Goal: Task Accomplishment & Management: Manage account settings

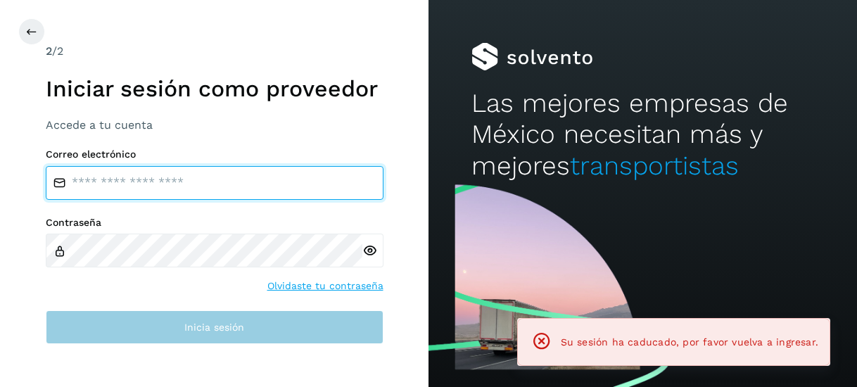
type input "**********"
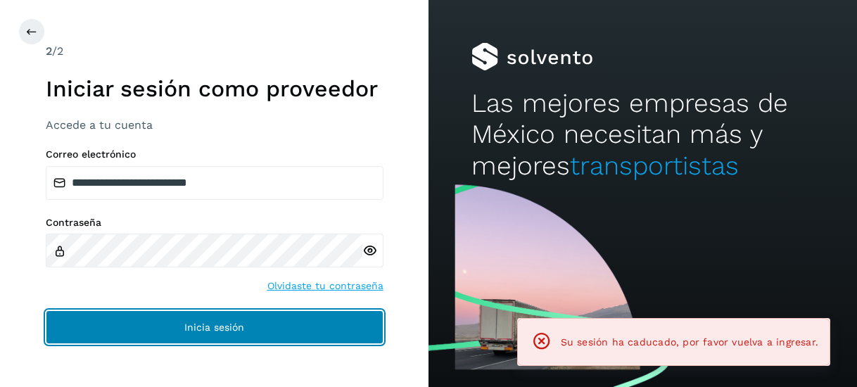
click at [238, 340] on button "Inicia sesión" at bounding box center [215, 327] width 338 height 34
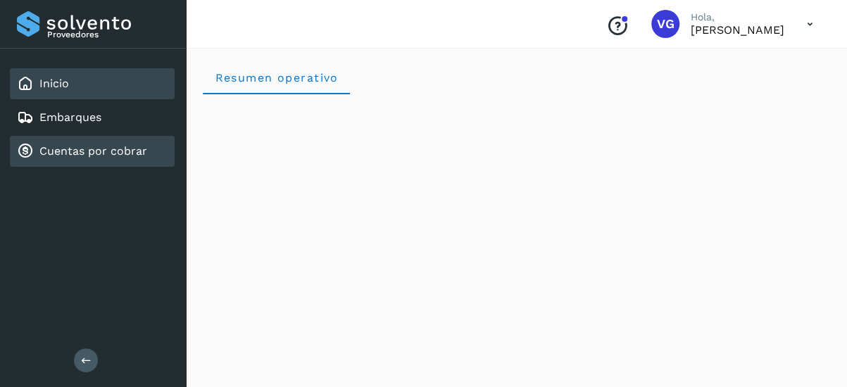
click at [172, 143] on div "Cuentas por cobrar" at bounding box center [92, 151] width 165 height 31
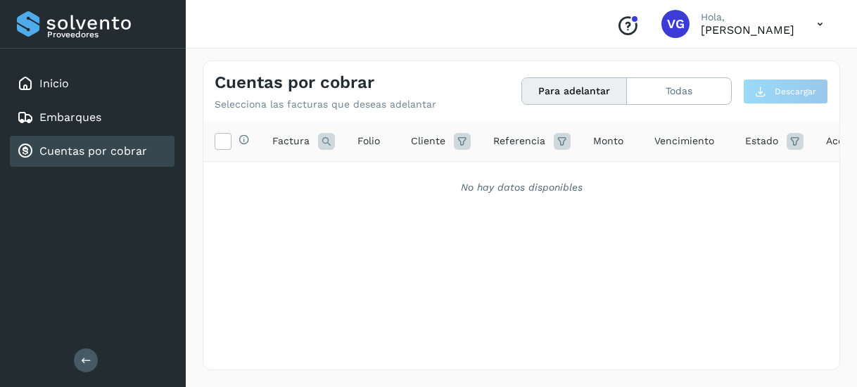
click at [158, 148] on div "Cuentas por cobrar" at bounding box center [92, 151] width 165 height 31
click at [790, 140] on icon at bounding box center [795, 141] width 17 height 17
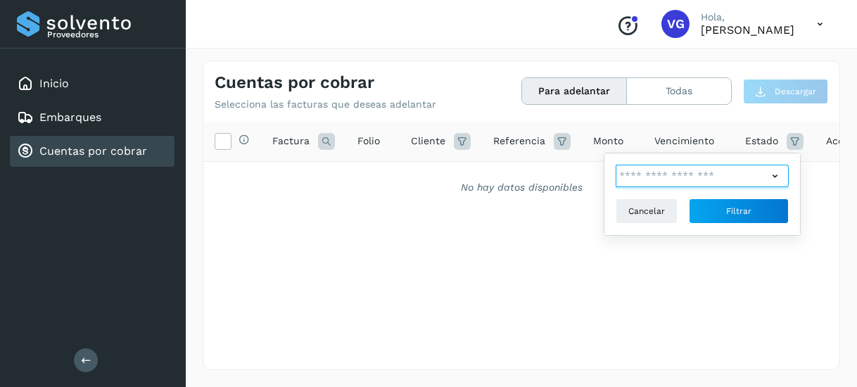
click at [747, 182] on input "text" at bounding box center [692, 176] width 152 height 23
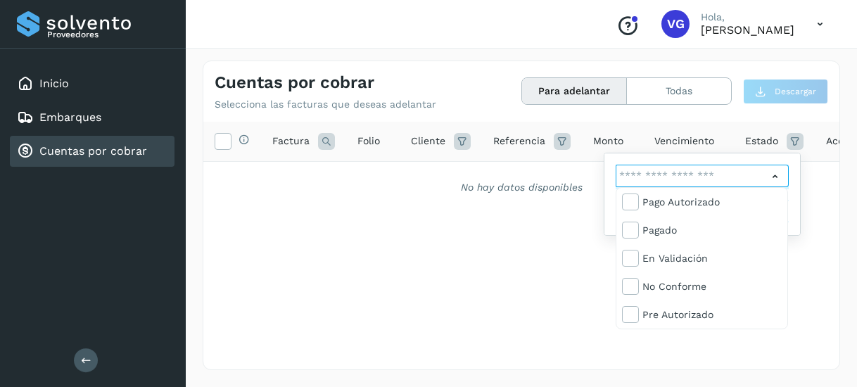
scroll to position [84, 0]
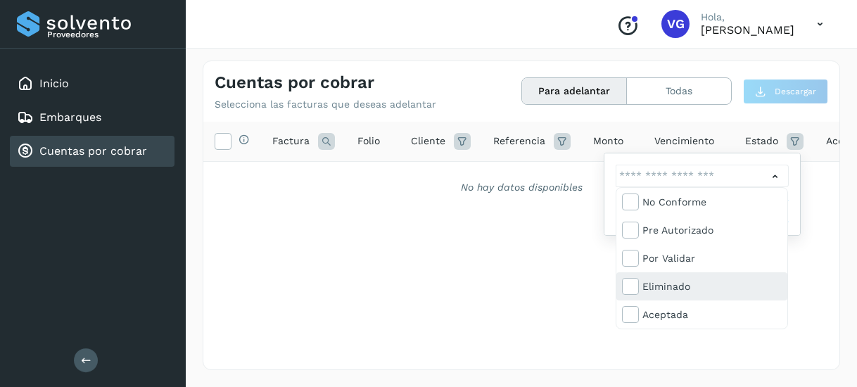
click at [678, 291] on div "Eliminado" at bounding box center [712, 286] width 139 height 15
type input "**********"
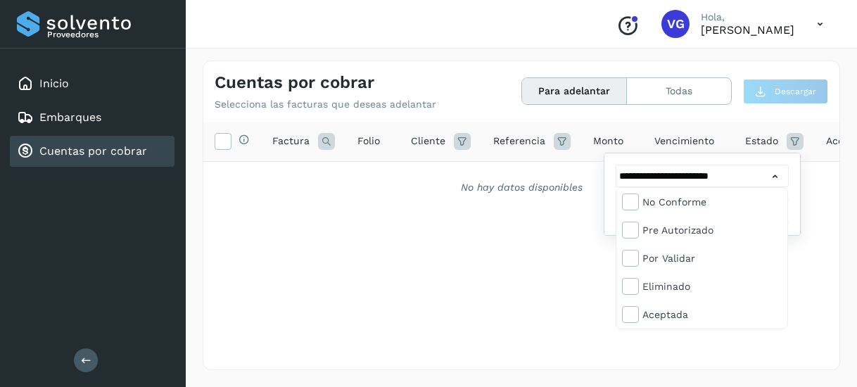
click at [667, 358] on div at bounding box center [428, 193] width 857 height 387
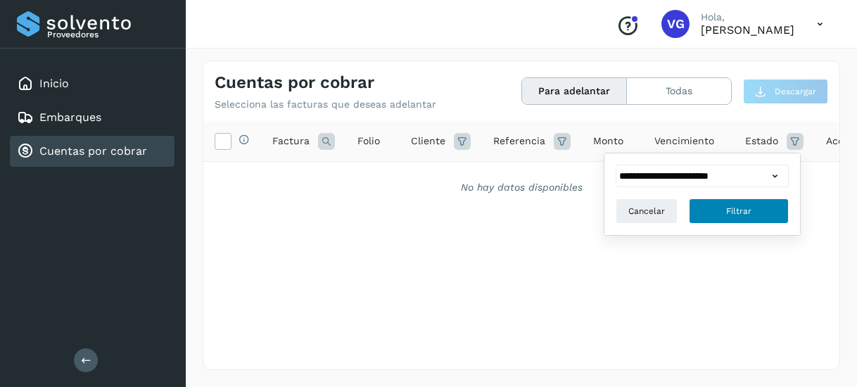
click at [725, 214] on button "Filtrar" at bounding box center [739, 210] width 100 height 25
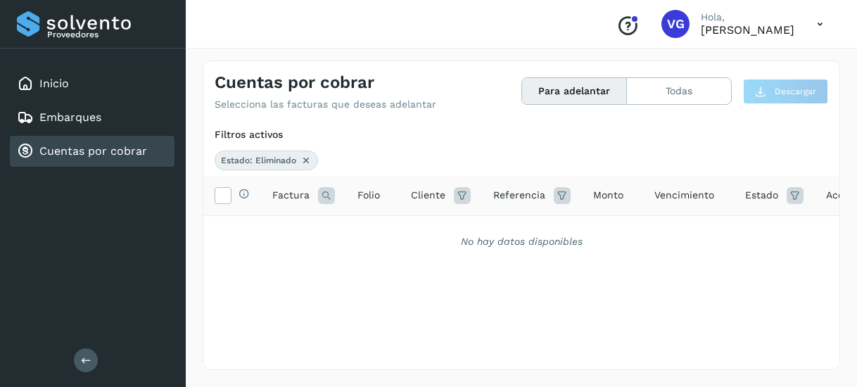
click at [571, 96] on button "Para adelantar" at bounding box center [574, 91] width 105 height 26
click at [790, 199] on icon at bounding box center [795, 195] width 17 height 17
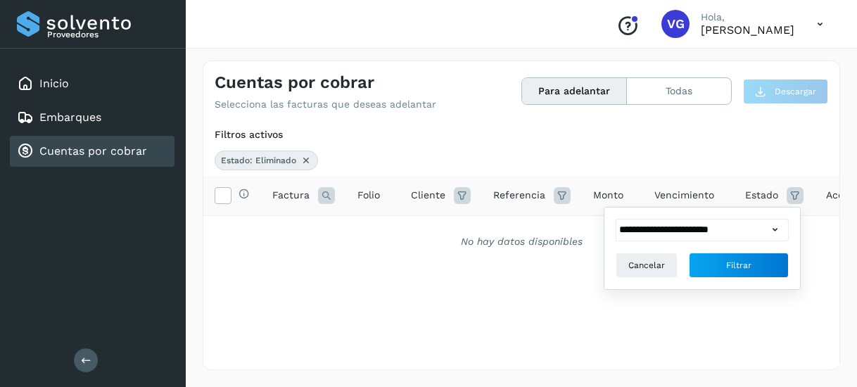
click at [304, 158] on icon at bounding box center [305, 160] width 11 height 11
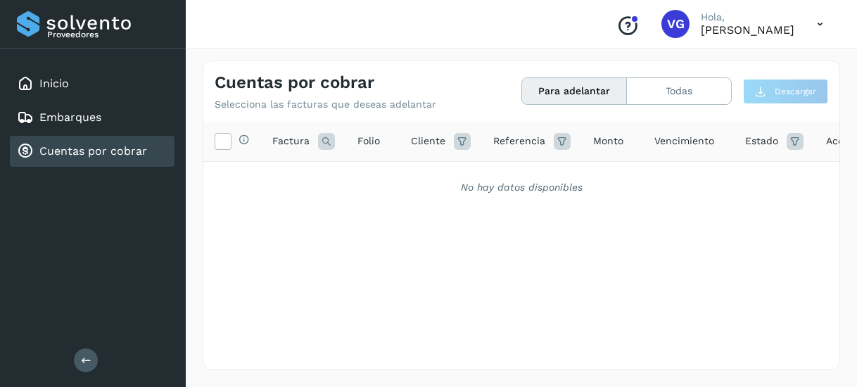
click at [747, 139] on span "Estado" at bounding box center [761, 141] width 33 height 15
click at [788, 143] on icon at bounding box center [795, 141] width 17 height 17
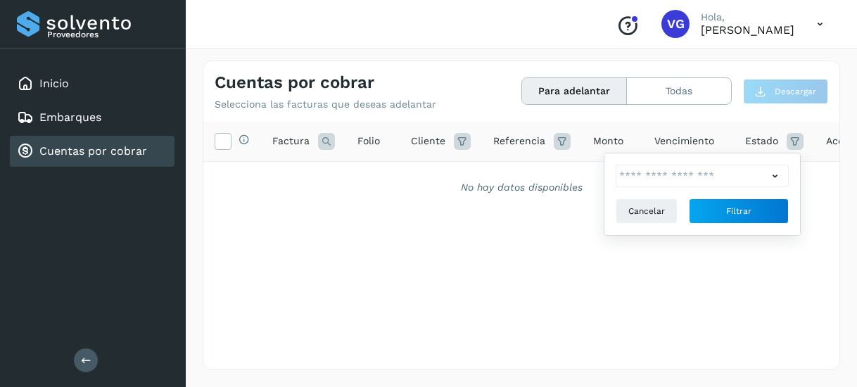
click at [771, 175] on icon at bounding box center [775, 176] width 15 height 15
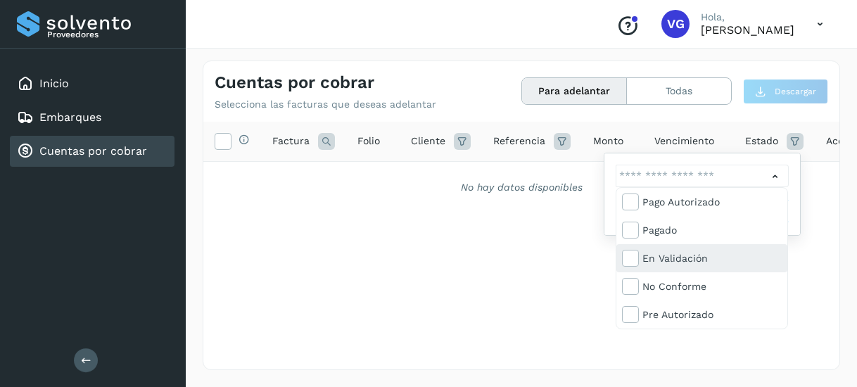
click at [702, 260] on div "En validación" at bounding box center [712, 258] width 139 height 15
type input "**********"
click at [702, 260] on div "En validación" at bounding box center [712, 258] width 139 height 15
click at [435, 227] on div at bounding box center [428, 193] width 857 height 387
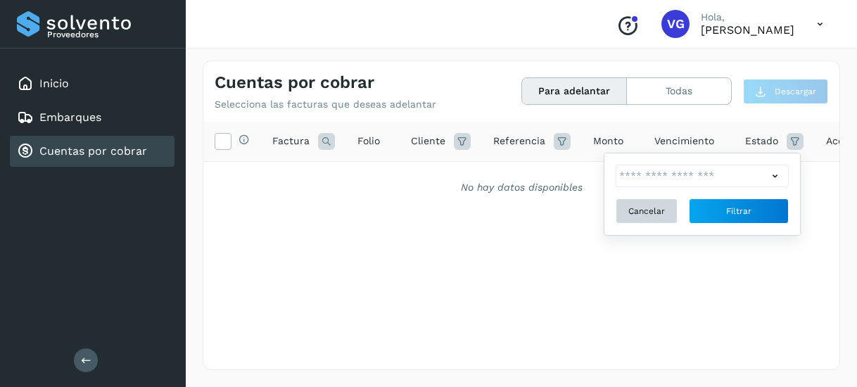
click at [639, 212] on span "Cancelar" at bounding box center [646, 211] width 37 height 13
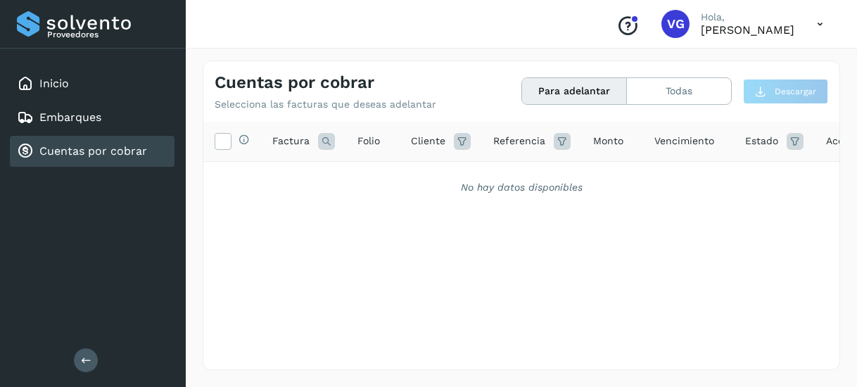
click at [94, 156] on link "Cuentas por cobrar" at bounding box center [93, 150] width 108 height 13
click at [754, 144] on span "Estado" at bounding box center [761, 141] width 33 height 15
click at [794, 140] on icon at bounding box center [795, 141] width 17 height 17
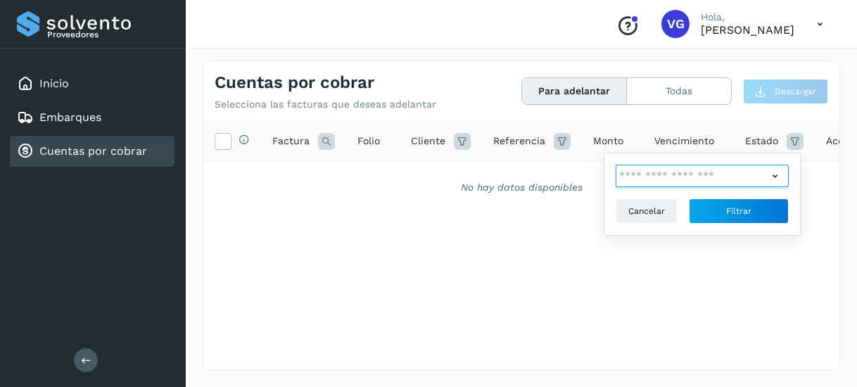
click at [726, 174] on input "text" at bounding box center [692, 176] width 152 height 23
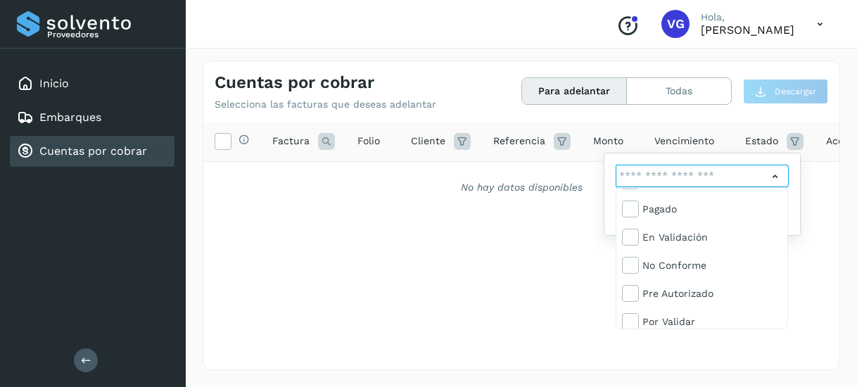
scroll to position [0, 0]
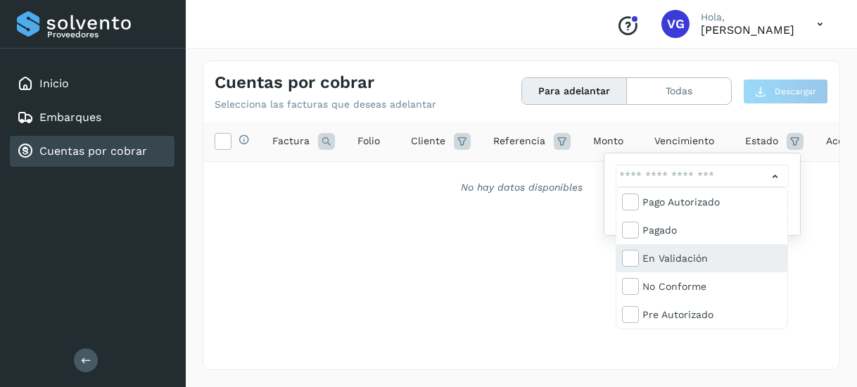
click at [671, 257] on div "En validación" at bounding box center [712, 258] width 139 height 15
type input "**********"
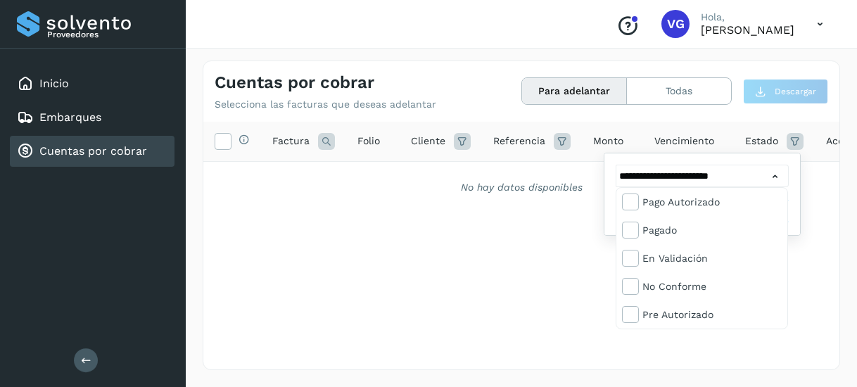
click at [471, 226] on div at bounding box center [428, 193] width 857 height 387
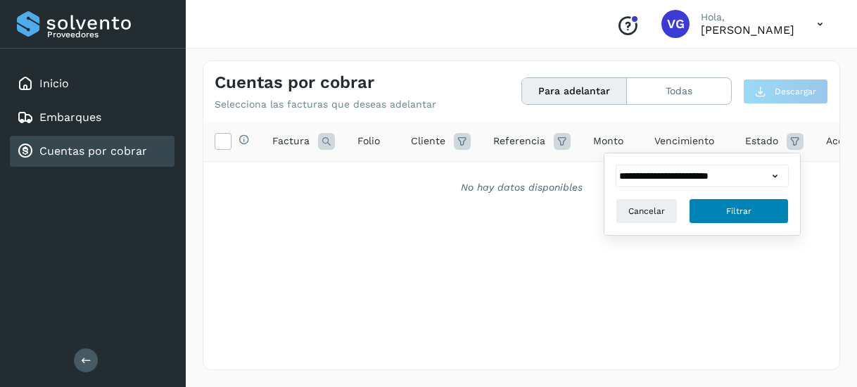
click at [732, 211] on span "Filtrar" at bounding box center [738, 211] width 25 height 13
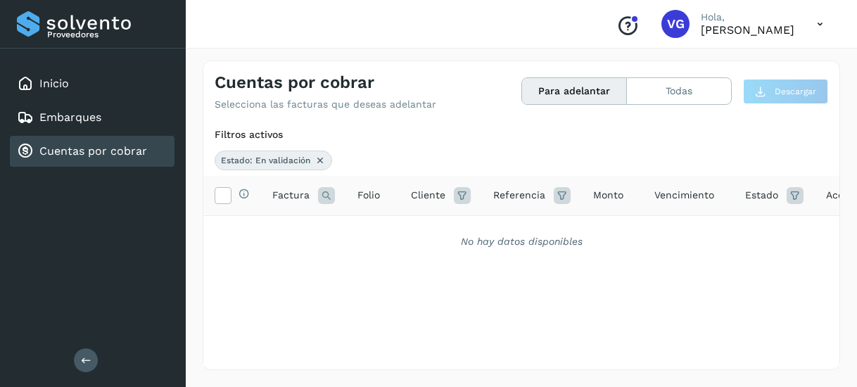
scroll to position [0, 46]
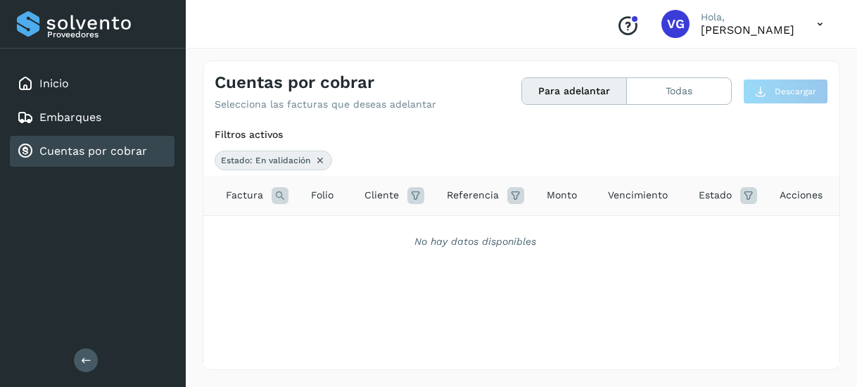
click at [397, 310] on div "Selecciona todas las facturas disponibles para adelanto Factura Folio Cliente R…" at bounding box center [521, 271] width 636 height 190
click at [849, 206] on div "Cuentas por cobrar Selecciona las facturas que deseas adelantar Para adelantar …" at bounding box center [521, 215] width 671 height 343
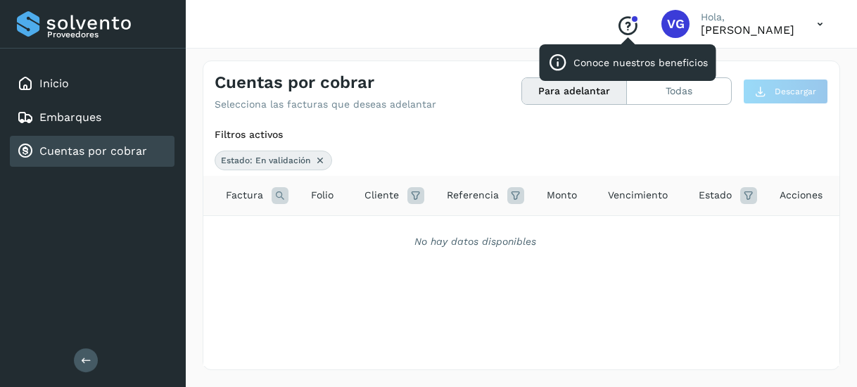
click at [616, 30] on icon "Conoce nuestros beneficios" at bounding box center [627, 26] width 23 height 23
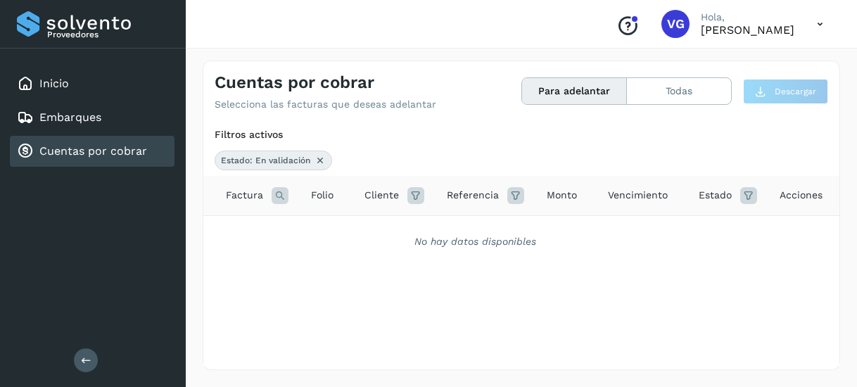
click at [319, 157] on icon at bounding box center [320, 160] width 11 height 11
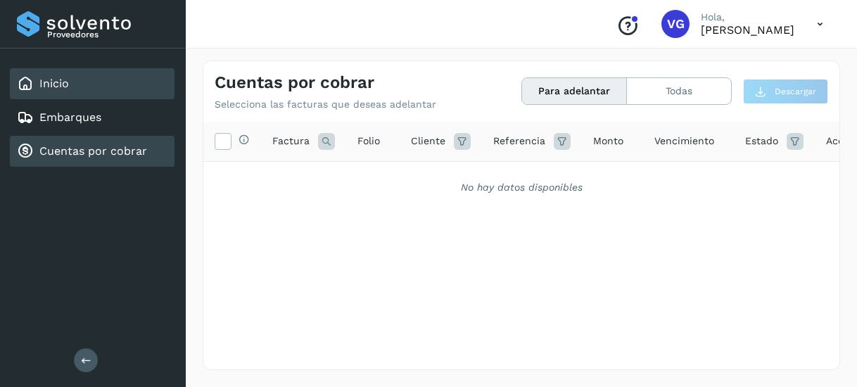
click at [107, 86] on div "Inicio" at bounding box center [92, 83] width 165 height 31
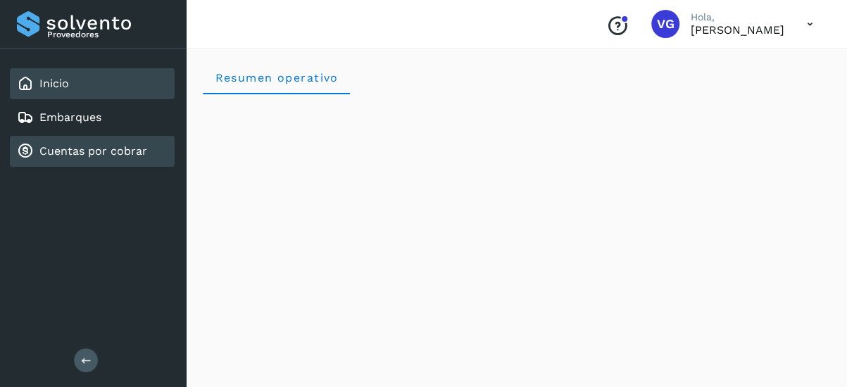
click at [114, 151] on link "Cuentas por cobrar" at bounding box center [93, 150] width 108 height 13
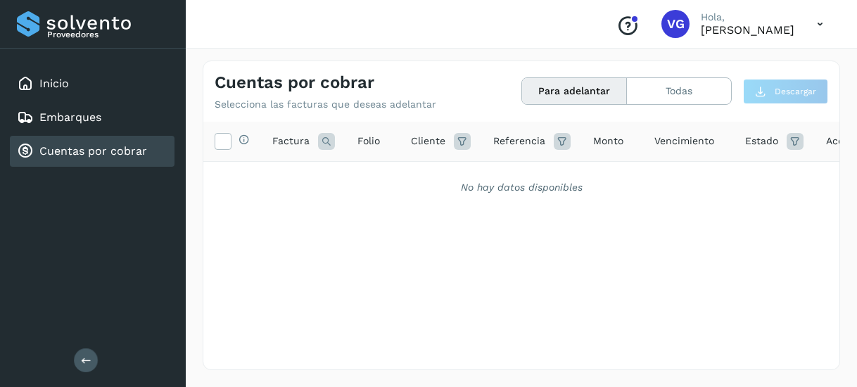
click at [114, 151] on link "Cuentas por cobrar" at bounding box center [93, 150] width 108 height 13
click at [567, 101] on button "Para adelantar" at bounding box center [574, 91] width 105 height 26
click at [664, 90] on button "Todas" at bounding box center [679, 91] width 104 height 26
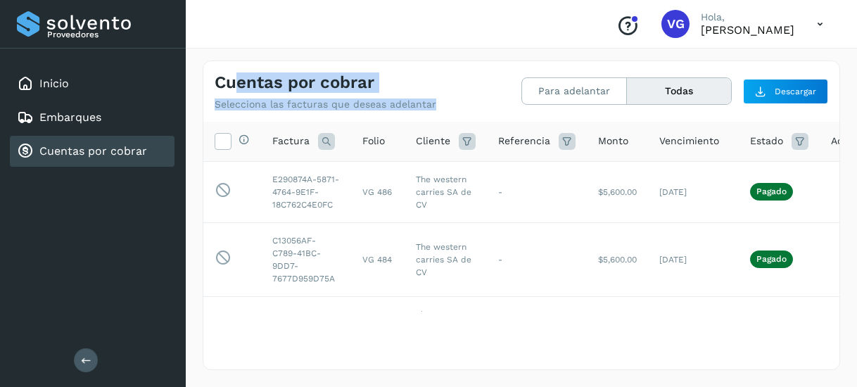
drag, startPoint x: 461, startPoint y: 78, endPoint x: 241, endPoint y: -68, distance: 263.9
click at [241, 0] on html "Proveedores Inicio Embarques Cuentas por cobrar Salir Conoce nuestros beneficio…" at bounding box center [428, 193] width 857 height 387
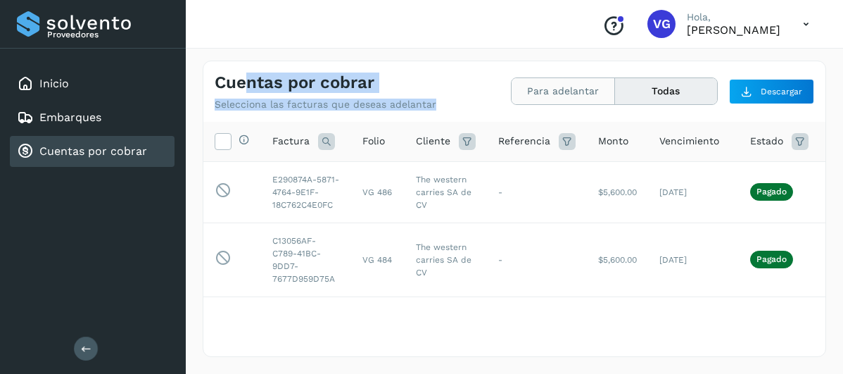
click at [615, 89] on button "Para adelantar" at bounding box center [666, 91] width 102 height 26
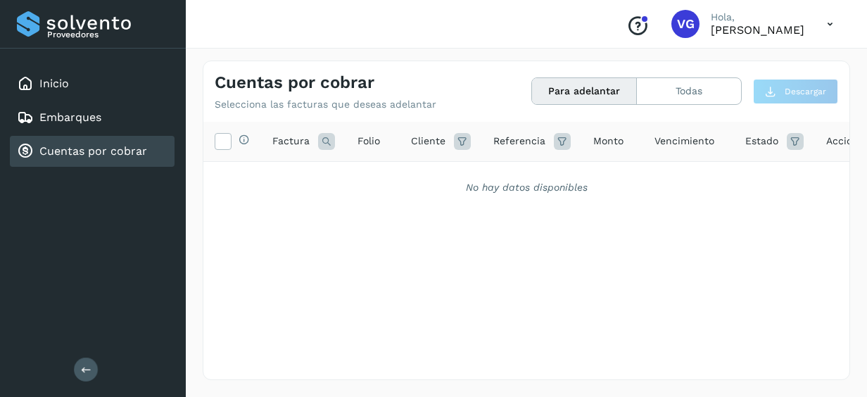
click at [361, 291] on div "Selecciona todas las facturas disponibles para adelanto Factura Folio Cliente R…" at bounding box center [526, 222] width 646 height 200
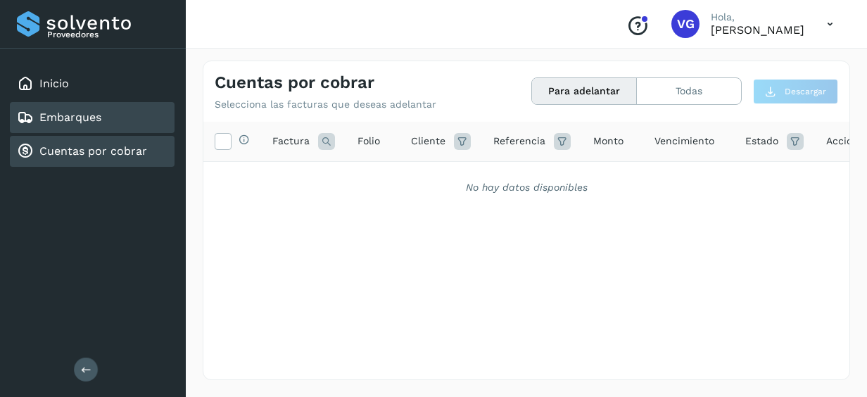
click at [70, 119] on link "Embarques" at bounding box center [70, 116] width 62 height 13
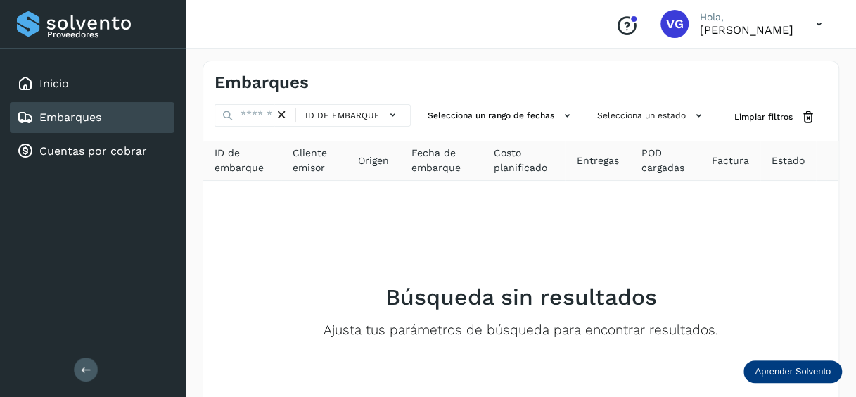
click at [790, 377] on div "Aprender Solvento" at bounding box center [793, 371] width 99 height 23
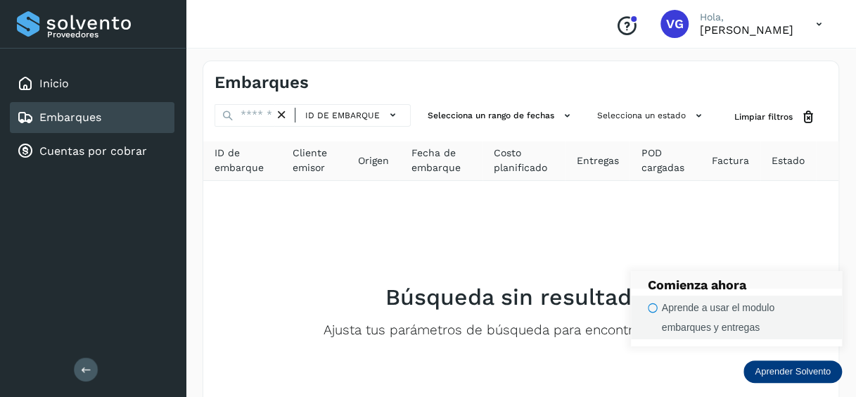
click at [653, 311] on icon "button" at bounding box center [653, 308] width 10 height 11
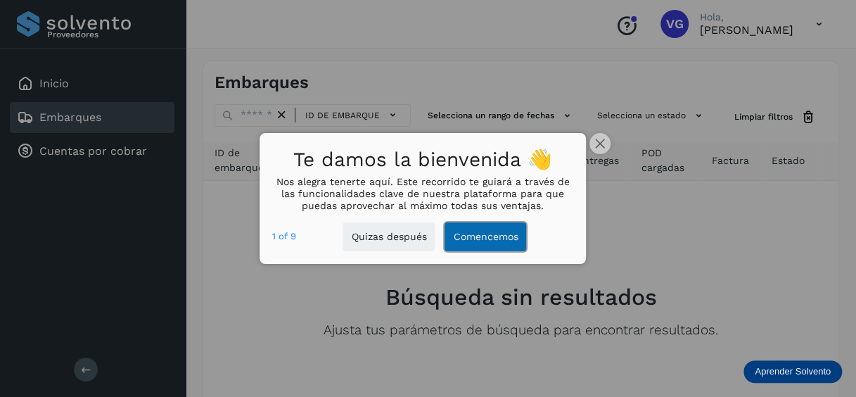
click at [460, 231] on button "Comencemos" at bounding box center [486, 236] width 82 height 29
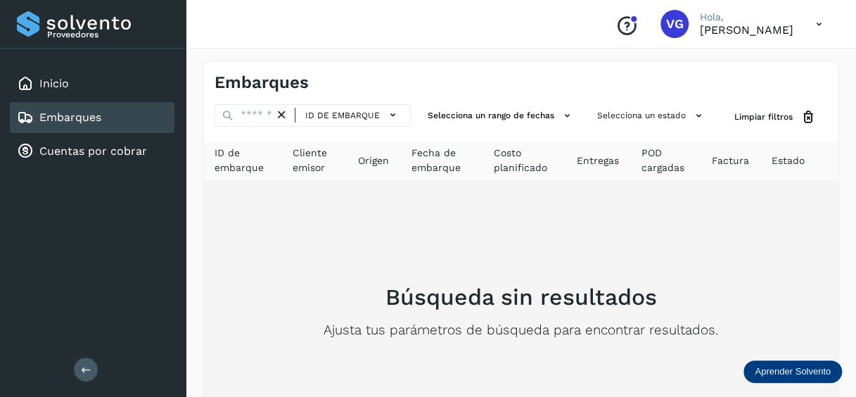
click at [495, 304] on h2 "Búsqueda sin resultados" at bounding box center [522, 297] width 272 height 27
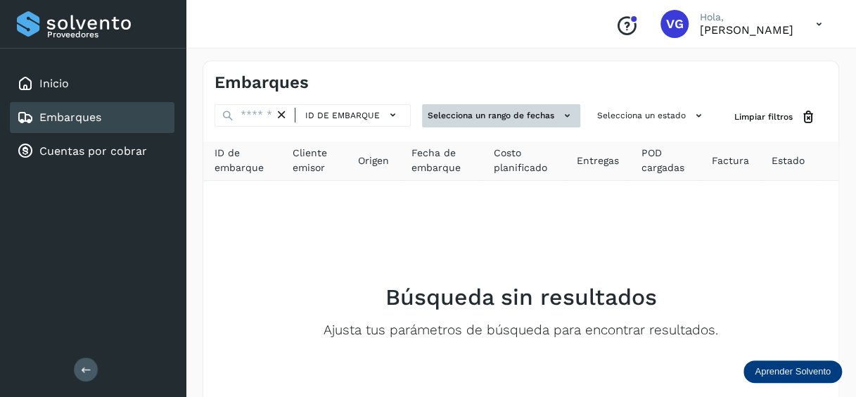
click at [483, 118] on button "Selecciona un rango de fechas" at bounding box center [501, 115] width 158 height 23
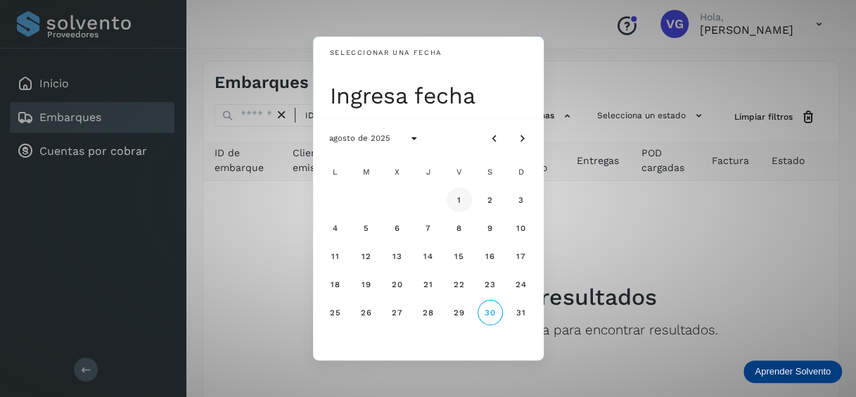
click at [457, 196] on span "1" at bounding box center [459, 200] width 5 height 10
click at [595, 242] on div "Seleccionar una fecha vie, 1 ago agosto de 2025 L M X J V S D 1 2 3 4 5 6 7 8 9…" at bounding box center [428, 198] width 856 height 397
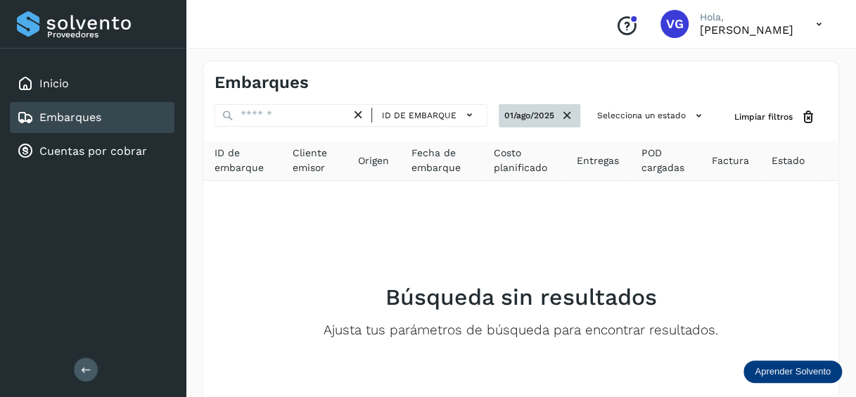
click at [552, 118] on button "01/ago/2025" at bounding box center [540, 115] width 82 height 23
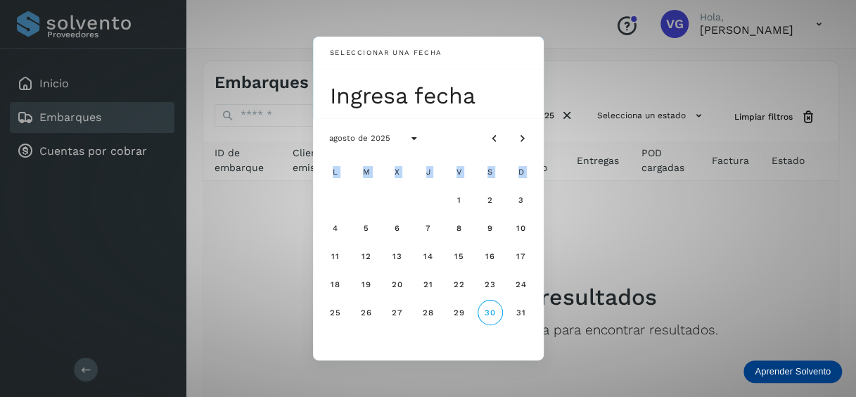
drag, startPoint x: 552, startPoint y: 118, endPoint x: 455, endPoint y: 198, distance: 126.0
click at [455, 198] on div "Seleccionar una fecha Ingresa fecha agosto de 2025 L M X J V S D 1 2 3 4 5 6 7 …" at bounding box center [428, 198] width 856 height 397
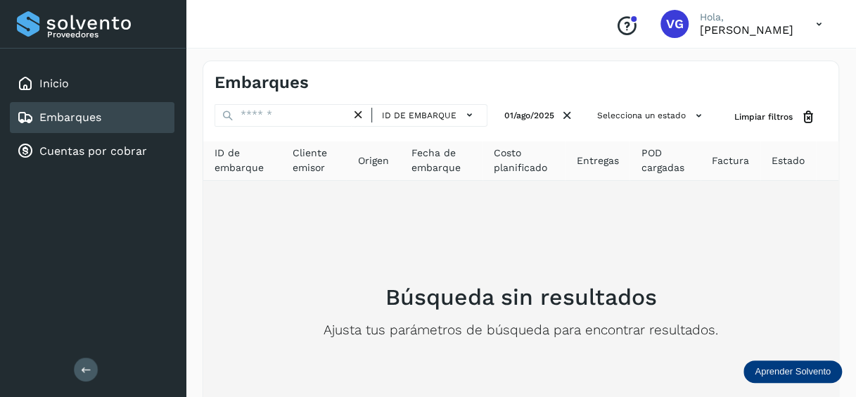
click at [455, 198] on div "Búsqueda sin resultados Ajusta tus parámetros de búsqueda para encontrar result…" at bounding box center [521, 311] width 613 height 238
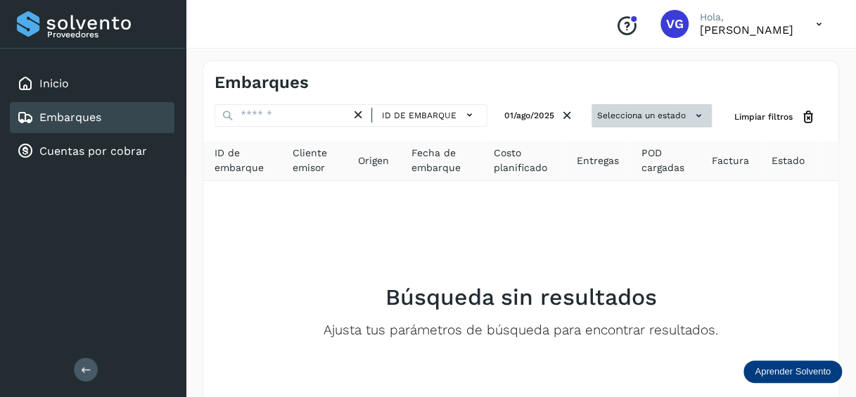
click at [624, 118] on button "Selecciona un estado" at bounding box center [652, 115] width 120 height 23
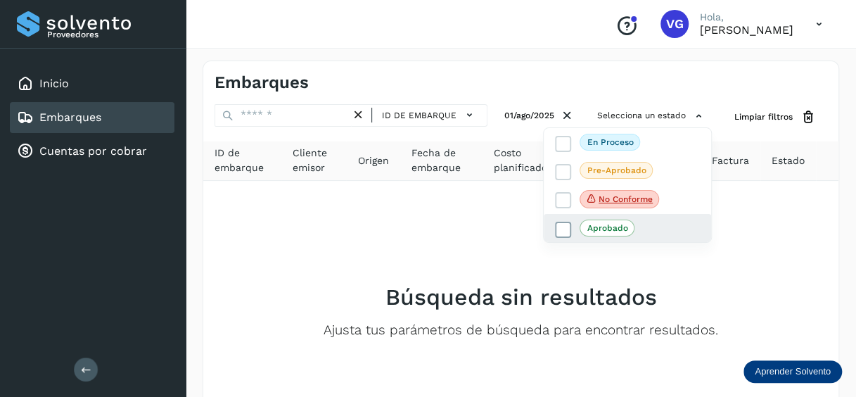
click at [618, 224] on p "Aprobado" at bounding box center [608, 228] width 41 height 10
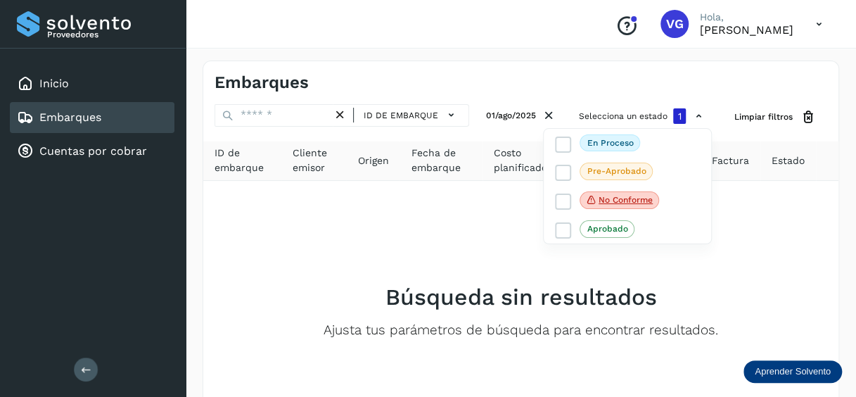
click at [746, 291] on div at bounding box center [428, 198] width 856 height 397
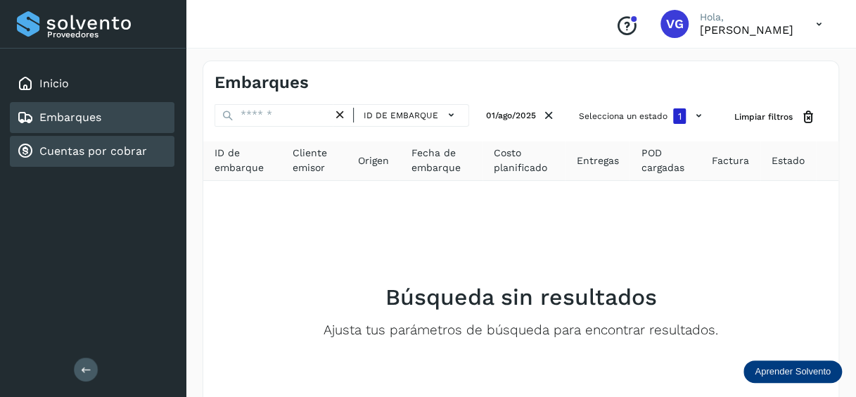
click at [110, 151] on link "Cuentas por cobrar" at bounding box center [93, 150] width 108 height 13
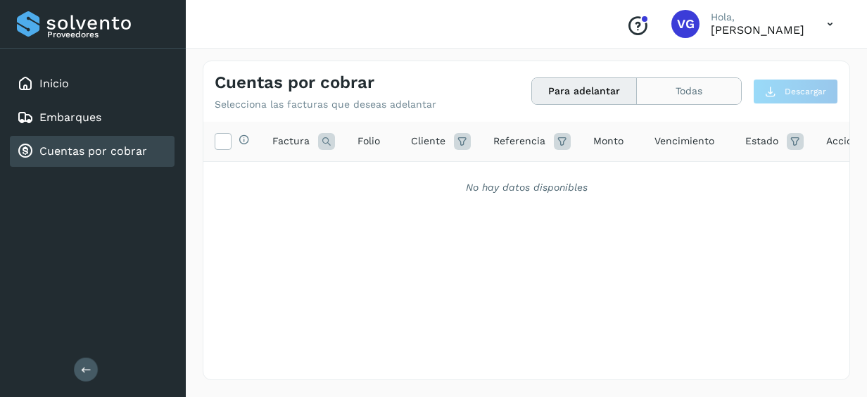
click at [687, 91] on button "Todas" at bounding box center [689, 91] width 104 height 26
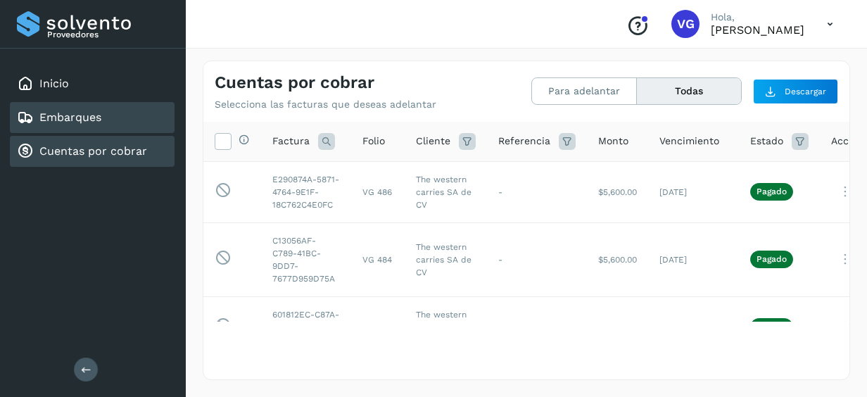
click at [74, 120] on link "Embarques" at bounding box center [70, 116] width 62 height 13
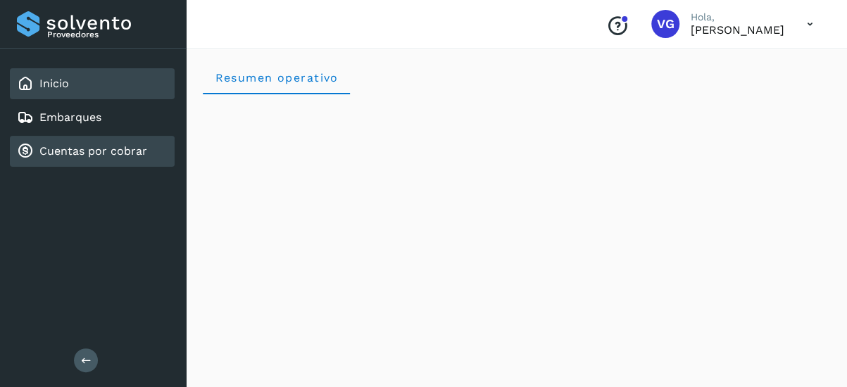
click at [65, 150] on link "Cuentas por cobrar" at bounding box center [93, 150] width 108 height 13
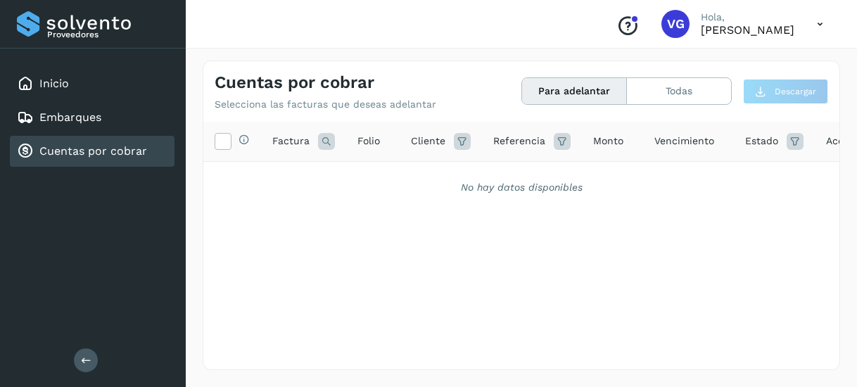
click at [586, 97] on button "Para adelantar" at bounding box center [574, 91] width 105 height 26
click at [392, 256] on div "Selecciona todas las facturas disponibles para adelanto Factura Folio Cliente R…" at bounding box center [521, 217] width 636 height 190
click at [631, 87] on button "Todas" at bounding box center [679, 91] width 104 height 26
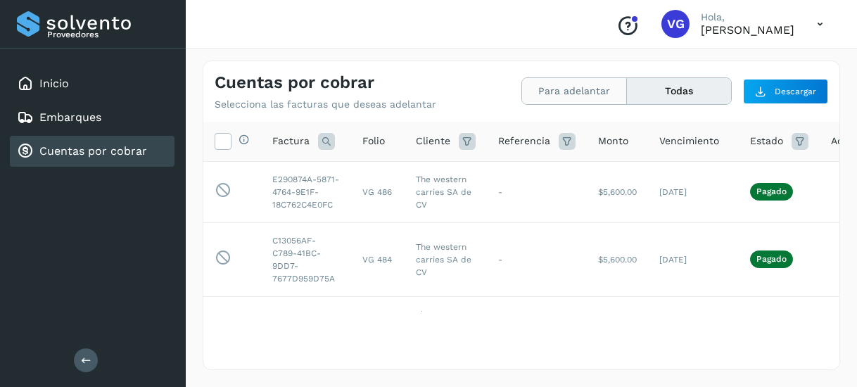
click at [627, 85] on button "Para adelantar" at bounding box center [679, 91] width 104 height 26
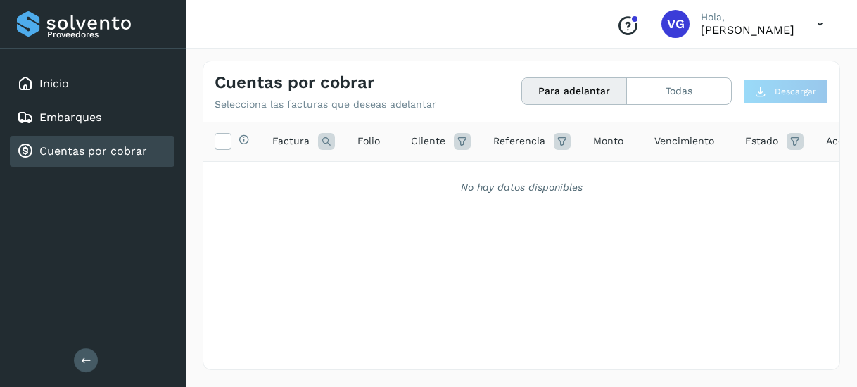
click at [596, 85] on button "Para adelantar" at bounding box center [574, 91] width 105 height 26
click at [602, 85] on button "Para adelantar" at bounding box center [574, 91] width 105 height 26
click at [111, 140] on div "Cuentas por cobrar" at bounding box center [92, 151] width 165 height 31
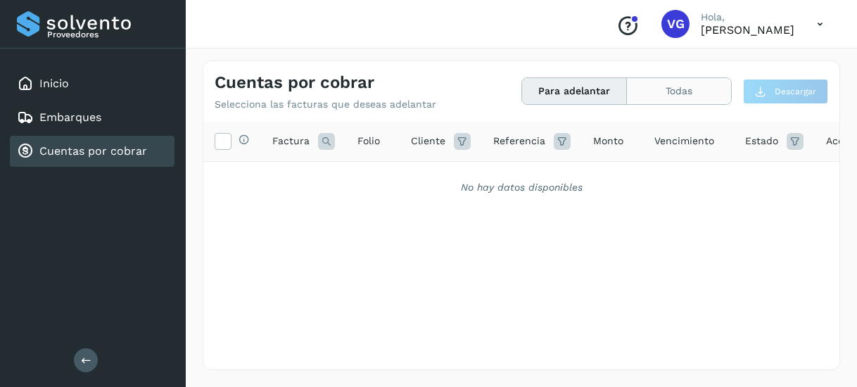
click at [691, 98] on button "Todas" at bounding box center [679, 91] width 104 height 26
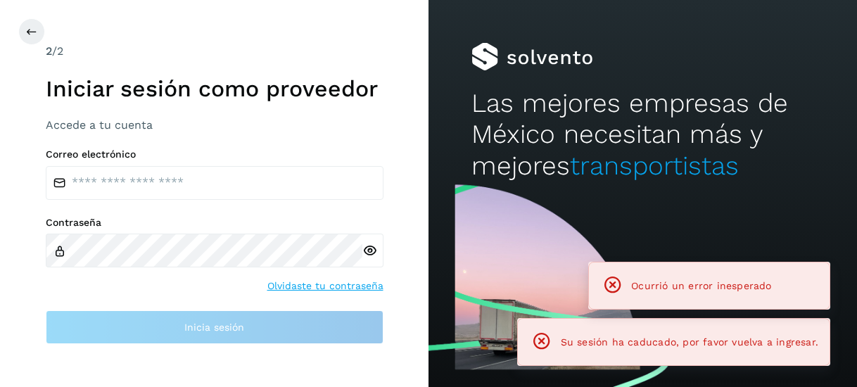
click at [584, 96] on h2 "Las mejores empresas de México necesitan más y mejores transportistas" at bounding box center [642, 135] width 343 height 94
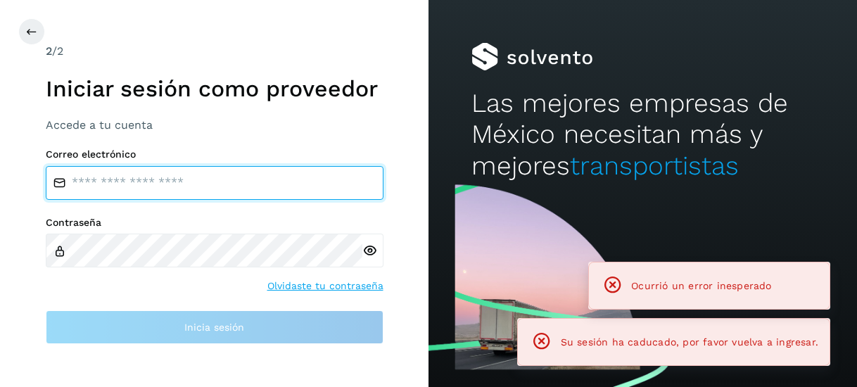
type input "**********"
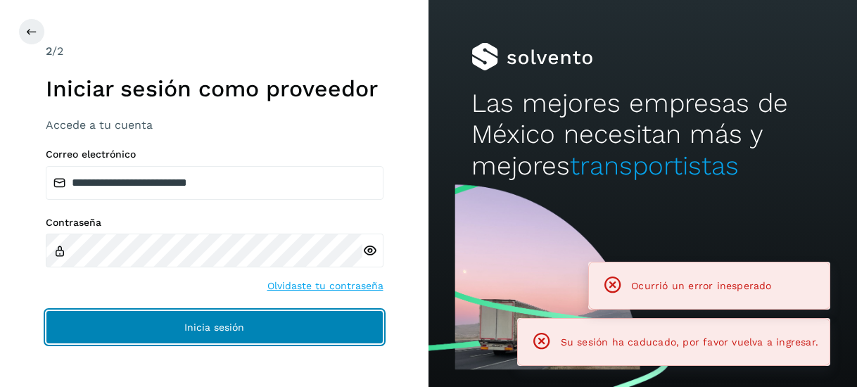
click at [205, 330] on span "Inicia sesión" at bounding box center [214, 327] width 60 height 10
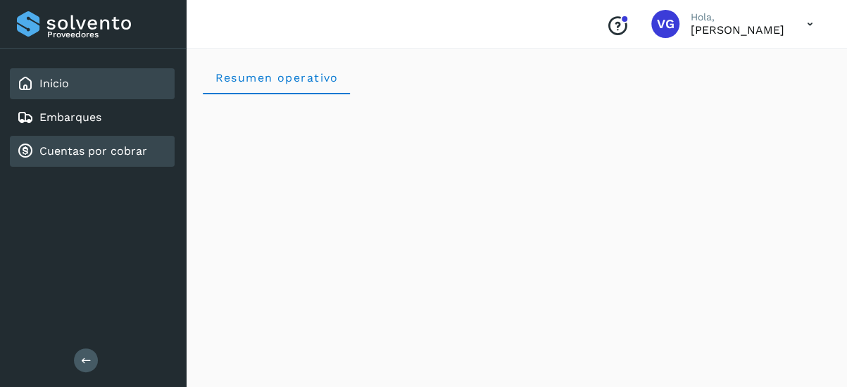
click at [88, 159] on div "Cuentas por cobrar" at bounding box center [82, 151] width 130 height 17
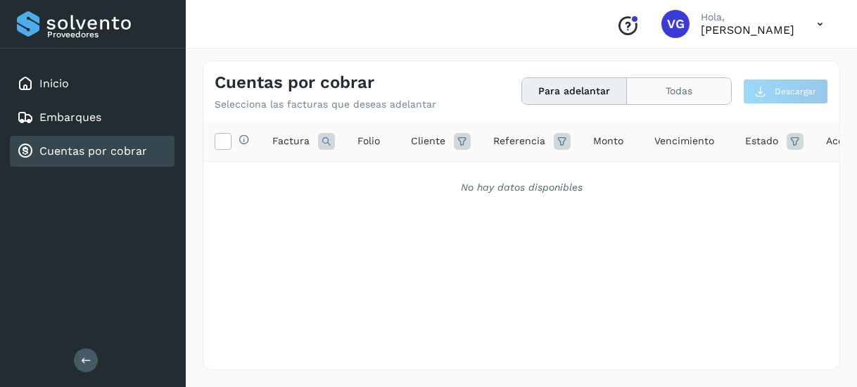
click at [674, 96] on button "Todas" at bounding box center [679, 91] width 104 height 26
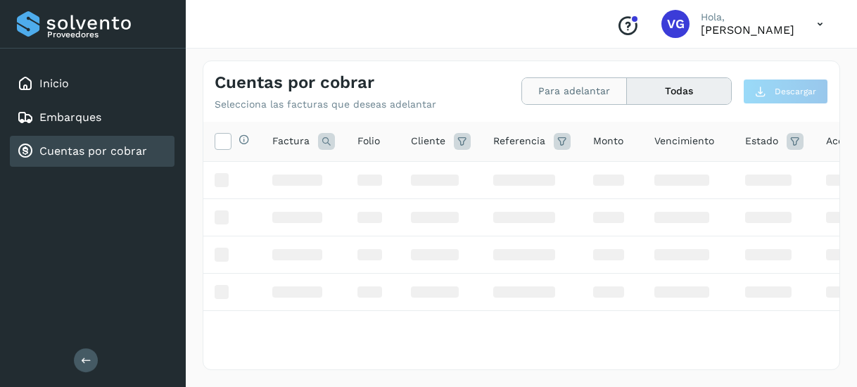
click at [627, 99] on button "Para adelantar" at bounding box center [679, 91] width 104 height 26
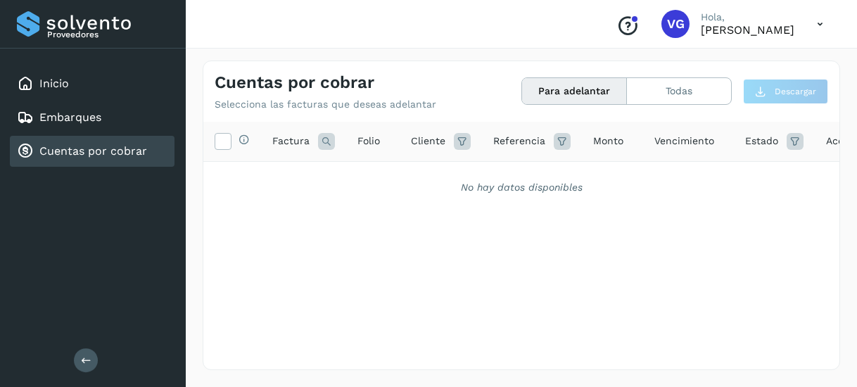
click at [566, 99] on button "Para adelantar" at bounding box center [574, 91] width 105 height 26
click at [686, 98] on button "Todas" at bounding box center [679, 91] width 104 height 26
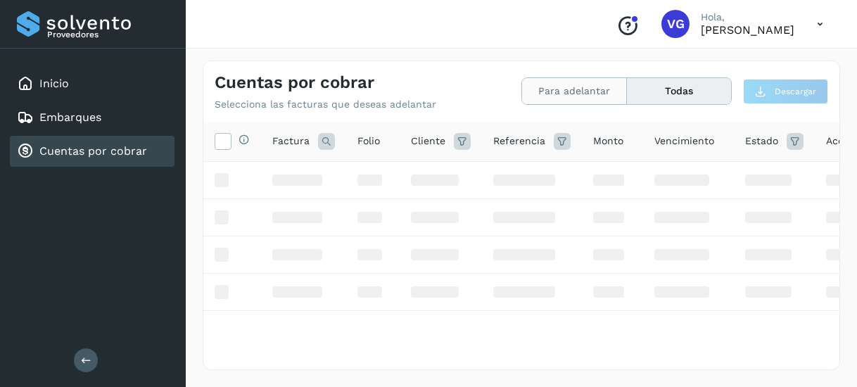
click at [627, 101] on button "Para adelantar" at bounding box center [679, 91] width 104 height 26
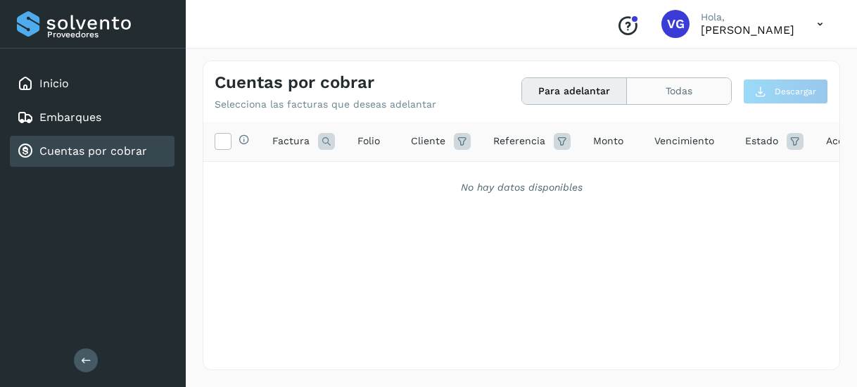
click at [650, 94] on button "Todas" at bounding box center [679, 91] width 104 height 26
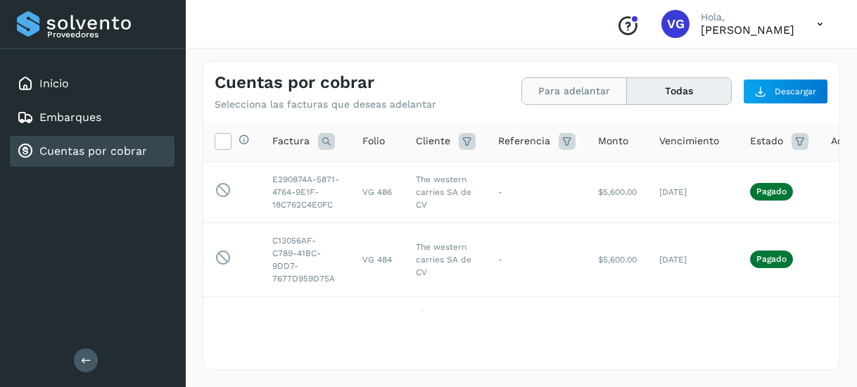
click at [627, 94] on button "Para adelantar" at bounding box center [679, 91] width 104 height 26
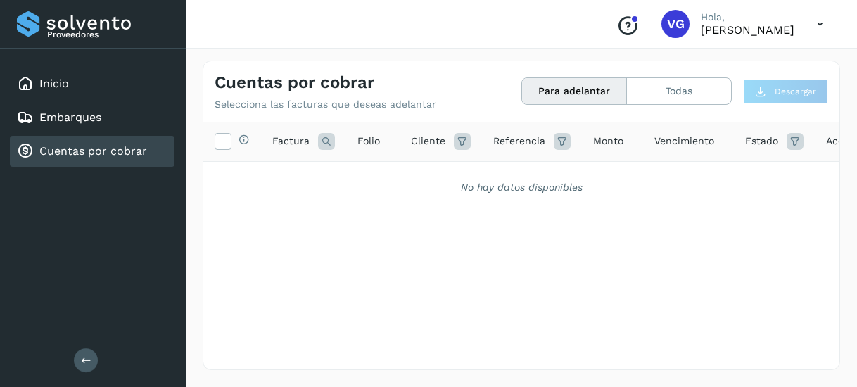
click at [589, 90] on button "Para adelantar" at bounding box center [574, 91] width 105 height 26
click at [667, 94] on button "Todas" at bounding box center [679, 91] width 104 height 26
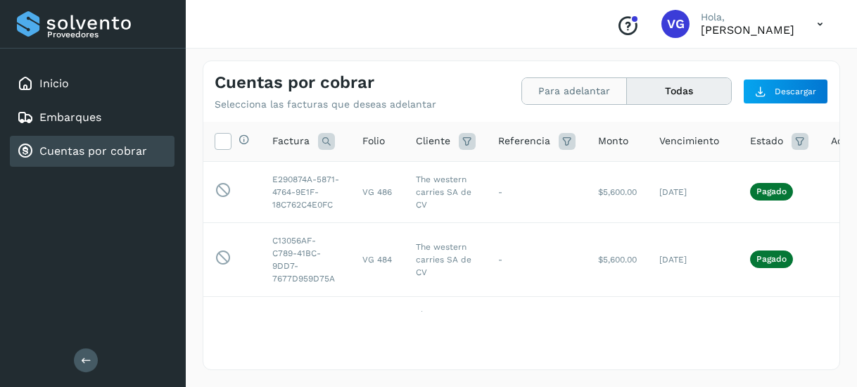
click at [627, 94] on button "Para adelantar" at bounding box center [679, 91] width 104 height 26
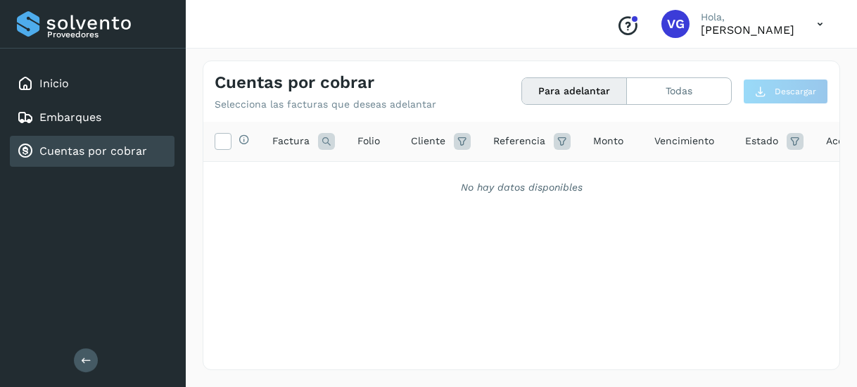
click at [541, 94] on button "Para adelantar" at bounding box center [574, 91] width 105 height 26
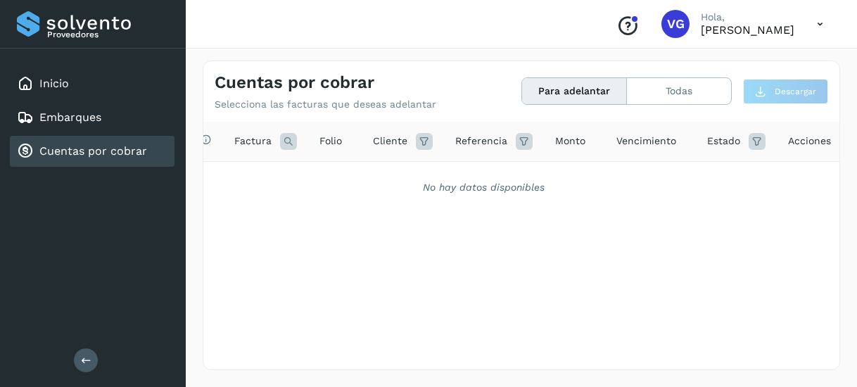
scroll to position [0, 46]
click at [640, 79] on button "Todas" at bounding box center [679, 91] width 104 height 26
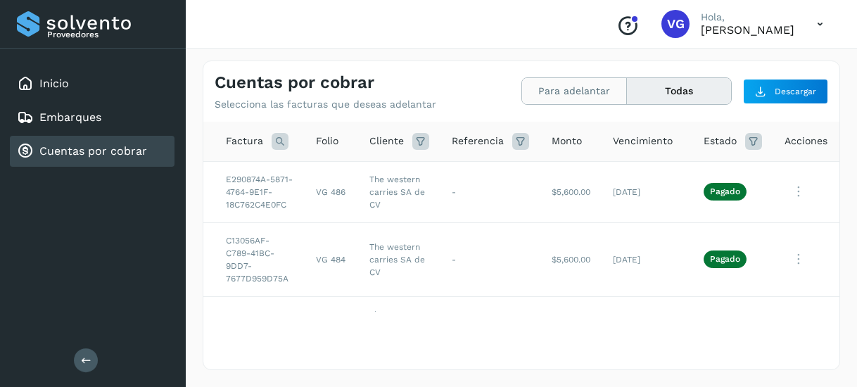
click at [627, 91] on button "Para adelantar" at bounding box center [679, 91] width 104 height 26
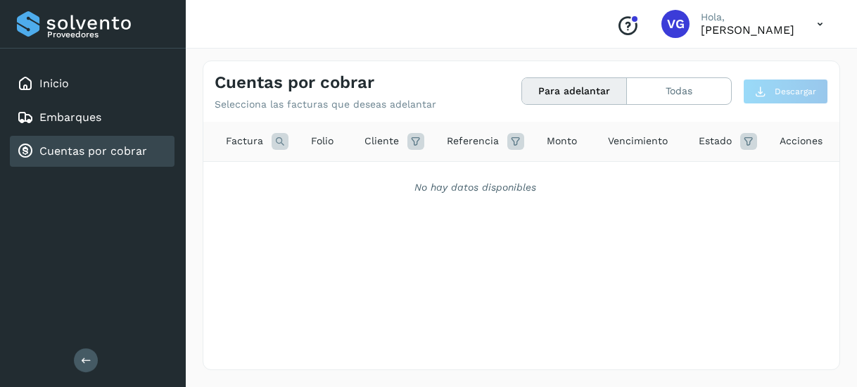
click at [581, 91] on button "Para adelantar" at bounding box center [574, 91] width 105 height 26
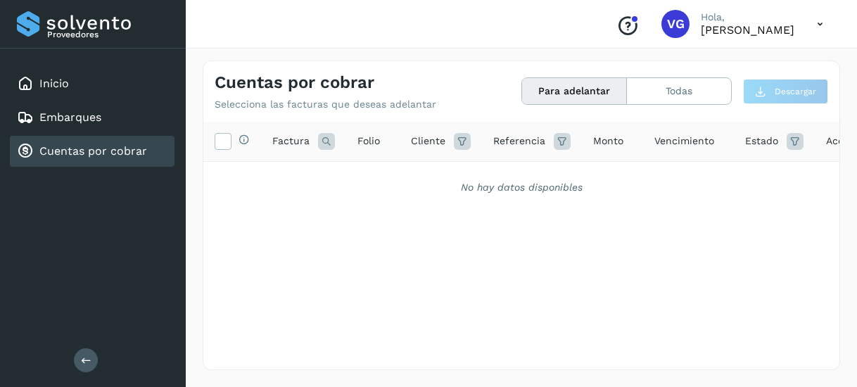
drag, startPoint x: 0, startPoint y: 0, endPoint x: 245, endPoint y: 258, distance: 355.9
click at [245, 258] on div "Selecciona todas las facturas disponibles para adelanto Factura Folio Cliente R…" at bounding box center [521, 217] width 636 height 190
click at [656, 94] on button "Todas" at bounding box center [679, 91] width 104 height 26
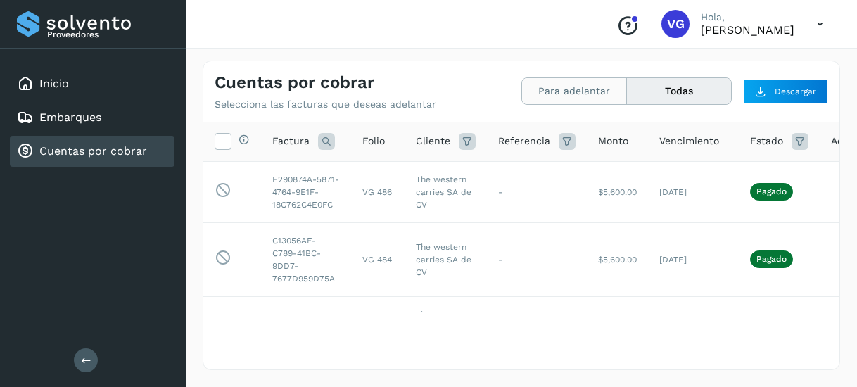
click at [627, 96] on button "Para adelantar" at bounding box center [679, 91] width 104 height 26
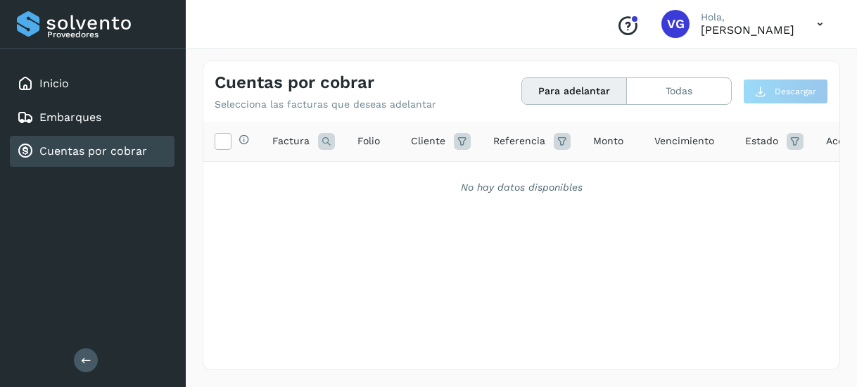
click at [821, 19] on icon at bounding box center [820, 24] width 29 height 29
click at [733, 60] on div "Cerrar sesión" at bounding box center [749, 63] width 167 height 27
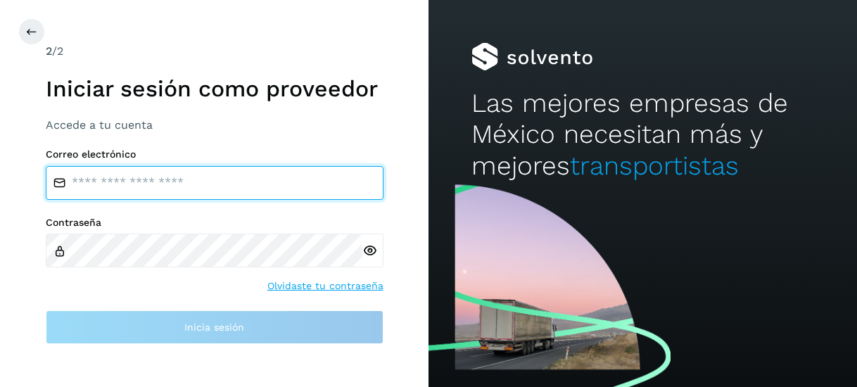
type input "**********"
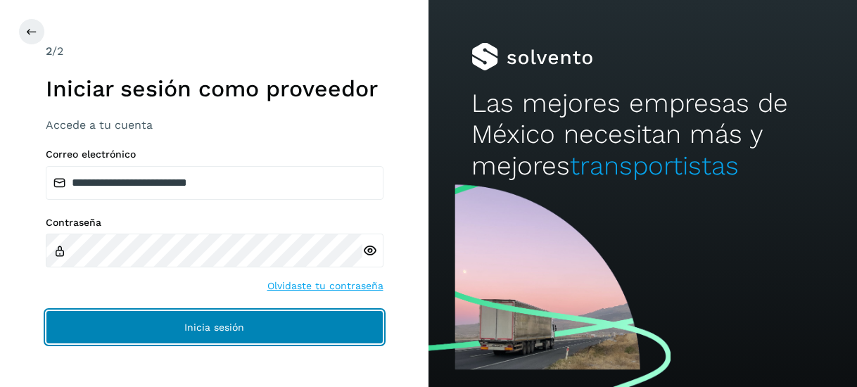
click at [254, 326] on button "Inicia sesión" at bounding box center [215, 327] width 338 height 34
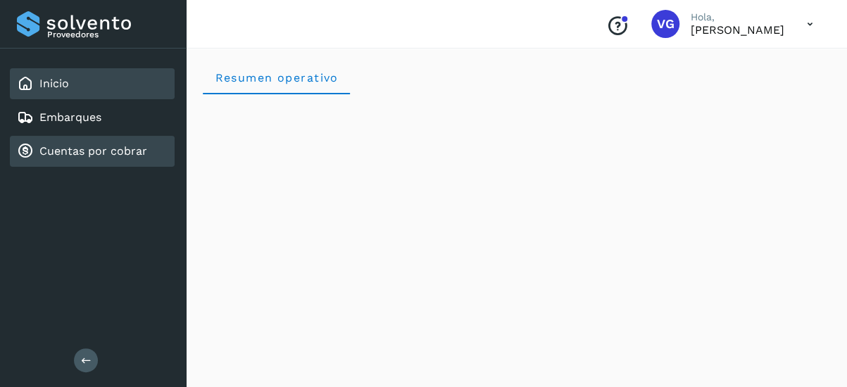
click at [125, 144] on link "Cuentas por cobrar" at bounding box center [93, 150] width 108 height 13
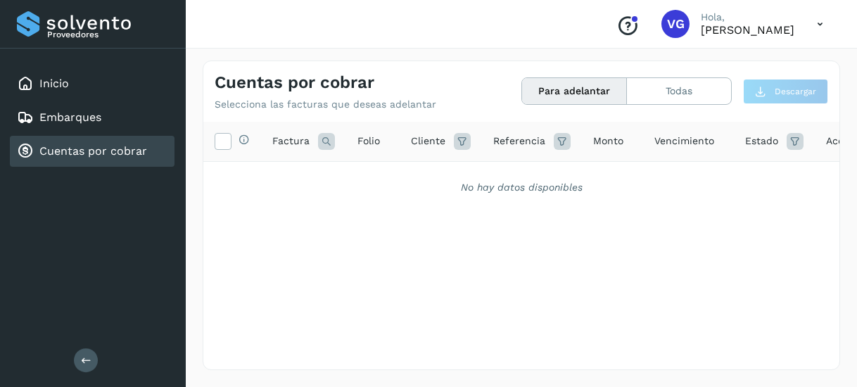
click at [668, 106] on div "Cuentas por cobrar Selecciona las facturas que deseas adelantar Para adelantar …" at bounding box center [521, 85] width 636 height 49
click at [666, 93] on button "Todas" at bounding box center [679, 91] width 104 height 26
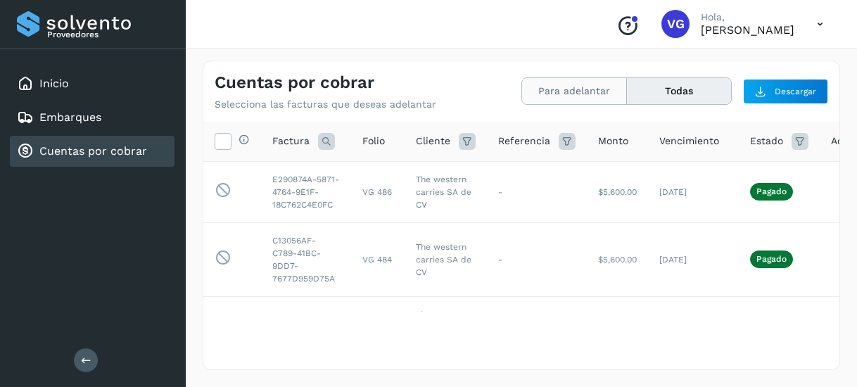
click at [627, 87] on button "Para adelantar" at bounding box center [679, 91] width 104 height 26
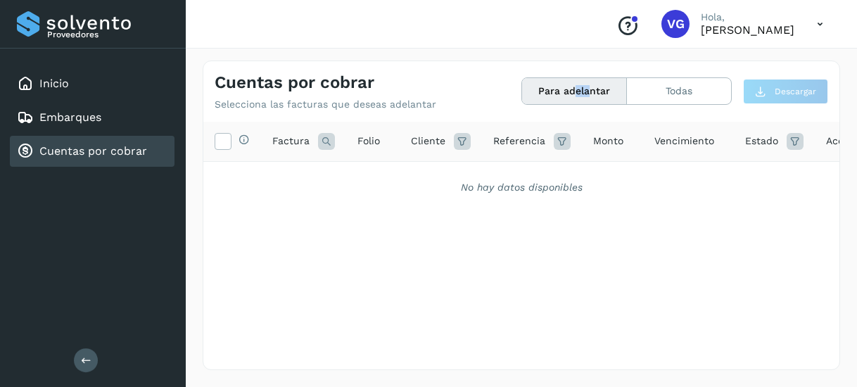
drag, startPoint x: 591, startPoint y: 110, endPoint x: 575, endPoint y: 58, distance: 54.5
click at [575, 58] on div "Cuentas por cobrar Selecciona las facturas que deseas adelantar Para adelantar …" at bounding box center [521, 215] width 671 height 343
click at [567, 95] on button "Para adelantar" at bounding box center [574, 91] width 105 height 26
click at [616, 32] on icon "Conoce nuestros beneficios" at bounding box center [627, 26] width 23 height 23
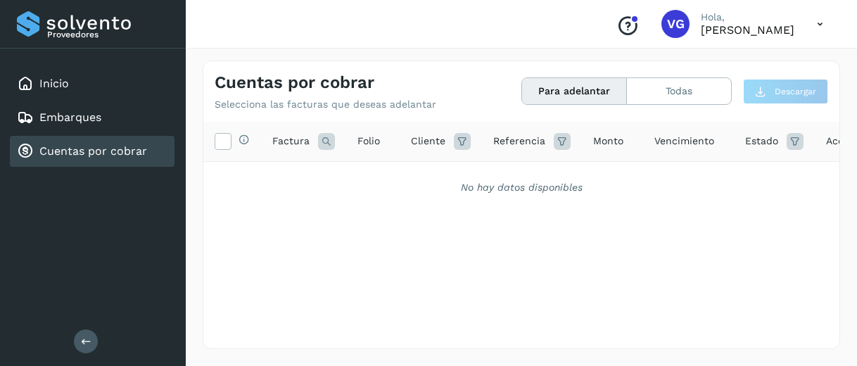
click at [616, 177] on div "No hay datos disponibles" at bounding box center [521, 187] width 636 height 51
click at [662, 92] on button "Todas" at bounding box center [679, 91] width 104 height 26
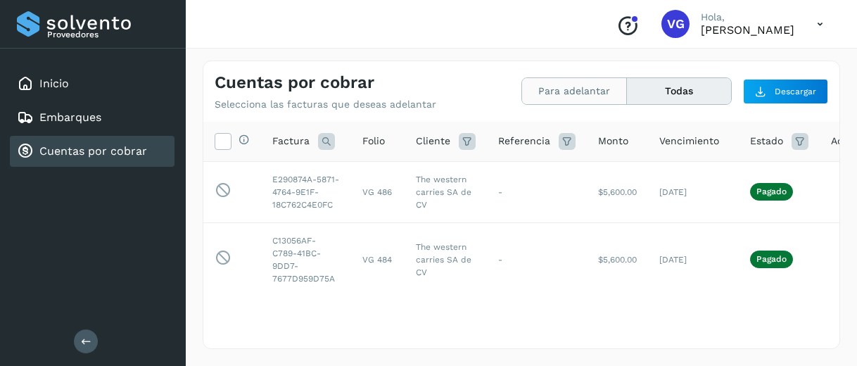
click at [627, 89] on button "Para adelantar" at bounding box center [679, 91] width 104 height 26
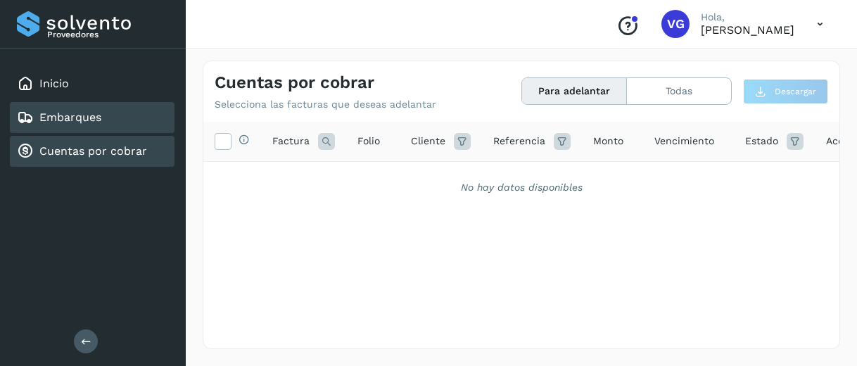
click at [84, 123] on link "Embarques" at bounding box center [70, 116] width 62 height 13
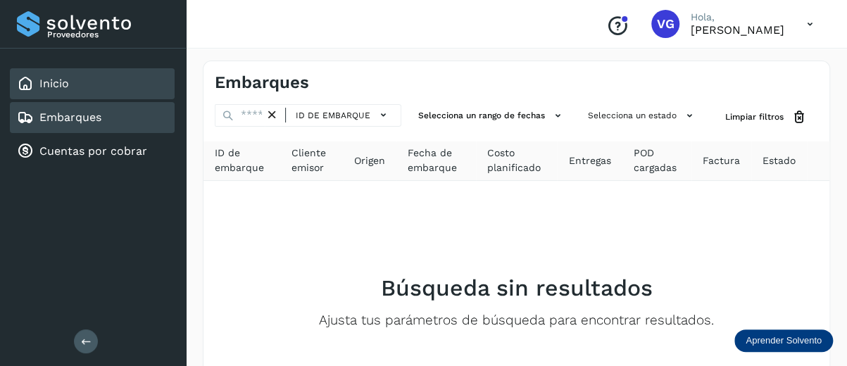
click at [59, 97] on div "Inicio" at bounding box center [92, 83] width 165 height 31
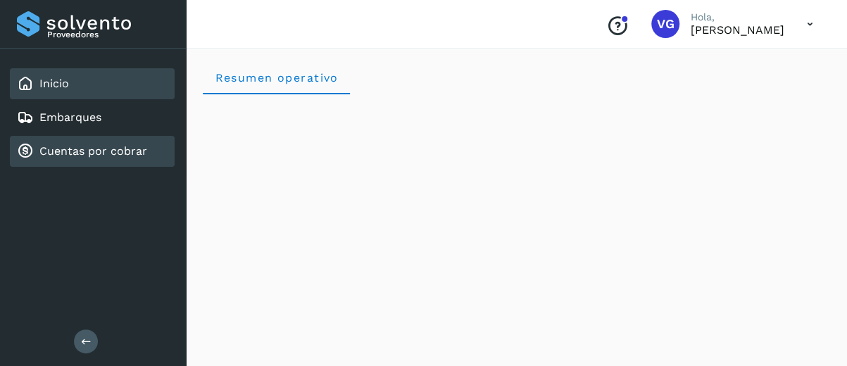
click at [66, 149] on link "Cuentas por cobrar" at bounding box center [93, 150] width 108 height 13
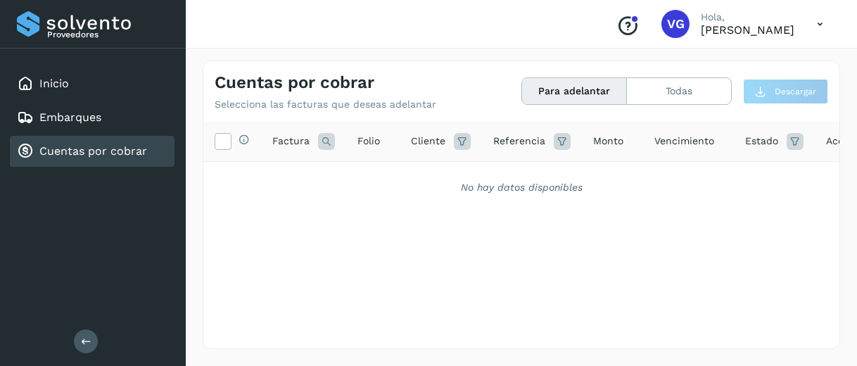
click at [403, 173] on div "No hay datos disponibles" at bounding box center [521, 187] width 636 height 51
